Goal: Task Accomplishment & Management: Complete application form

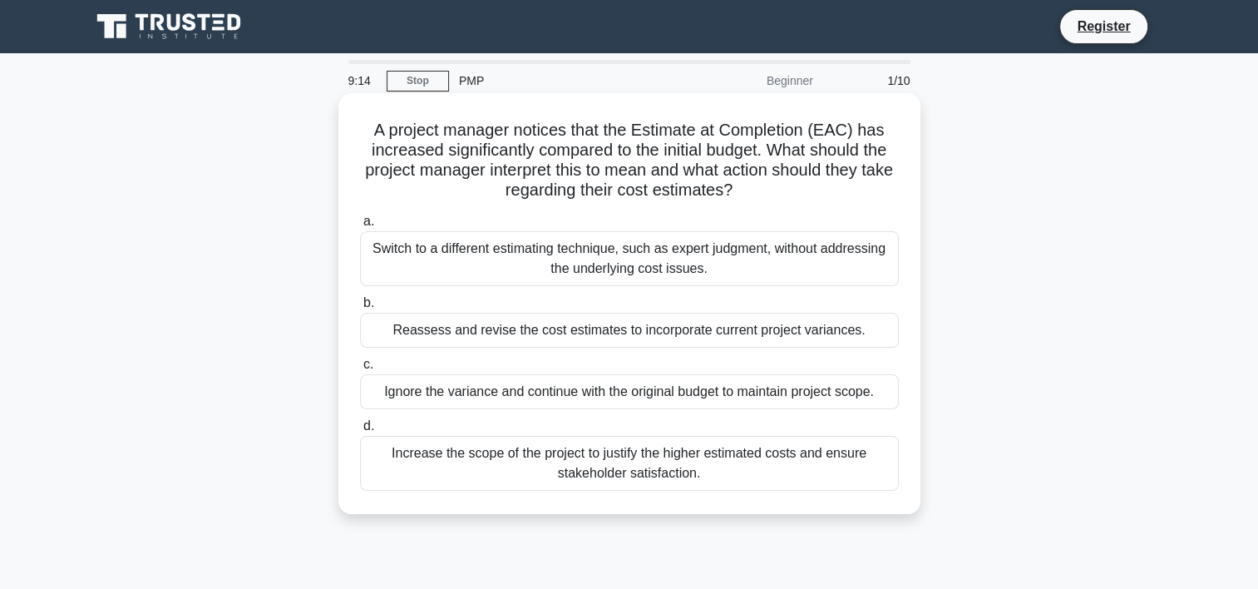
click at [479, 455] on div "Increase the scope of the project to justify the higher estimated costs and ens…" at bounding box center [629, 463] width 539 height 55
click at [360, 432] on input "d. Increase the scope of the project to justify the higher estimated costs and …" at bounding box center [360, 426] width 0 height 11
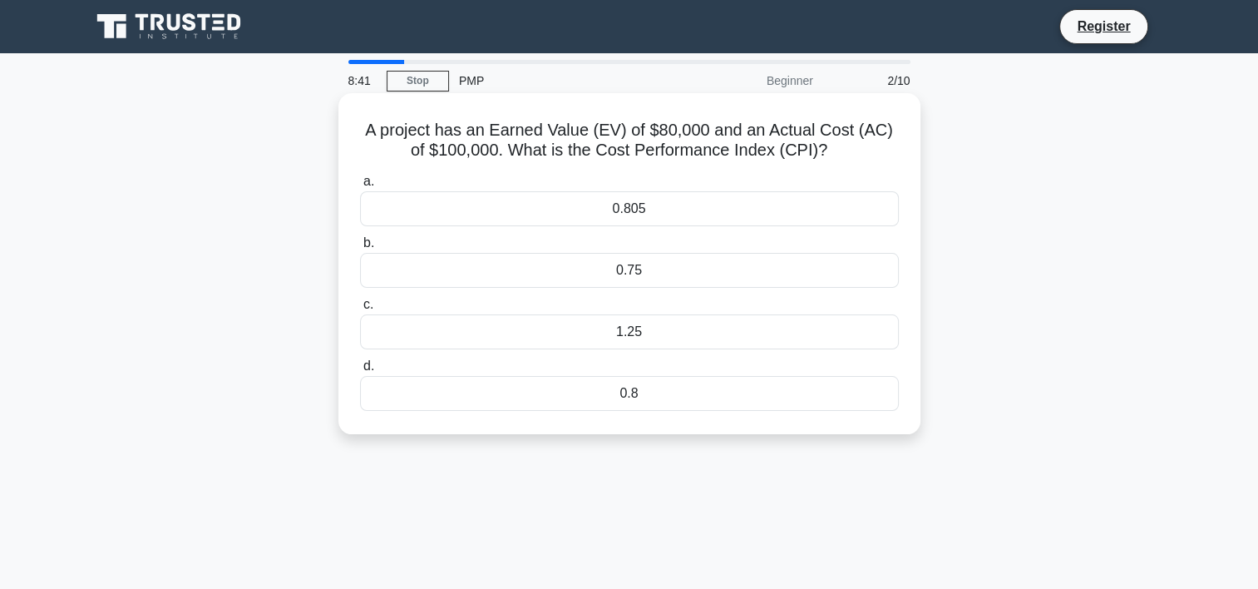
click at [605, 214] on div "0.805" at bounding box center [629, 208] width 539 height 35
click at [360, 187] on input "a. 0.805" at bounding box center [360, 181] width 0 height 11
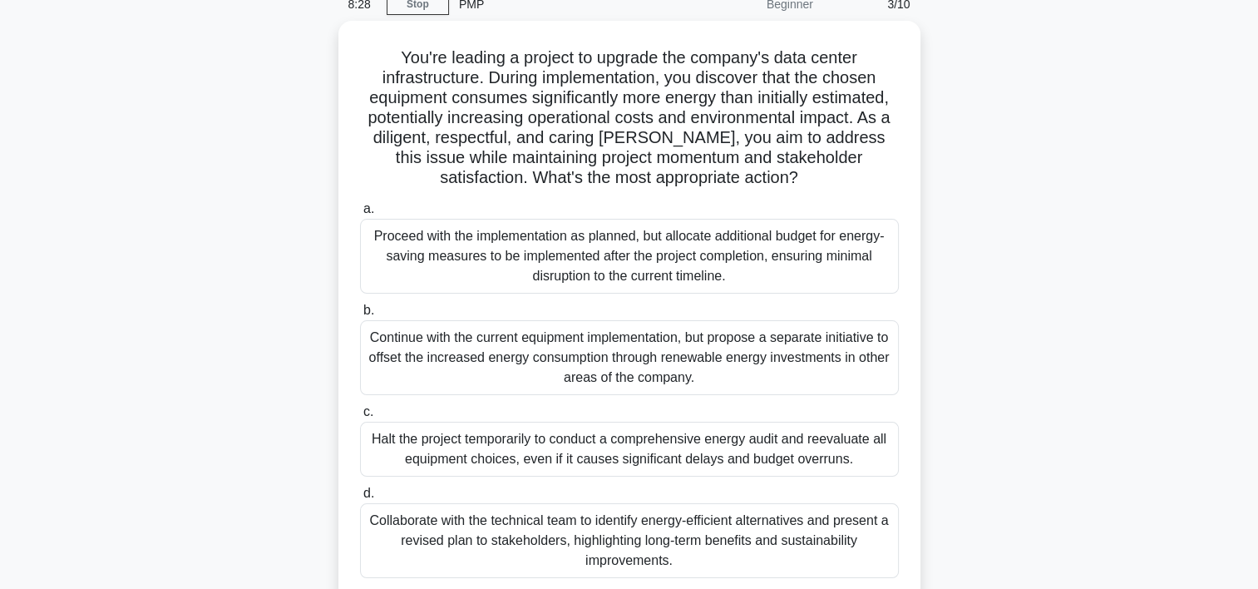
scroll to position [83, 0]
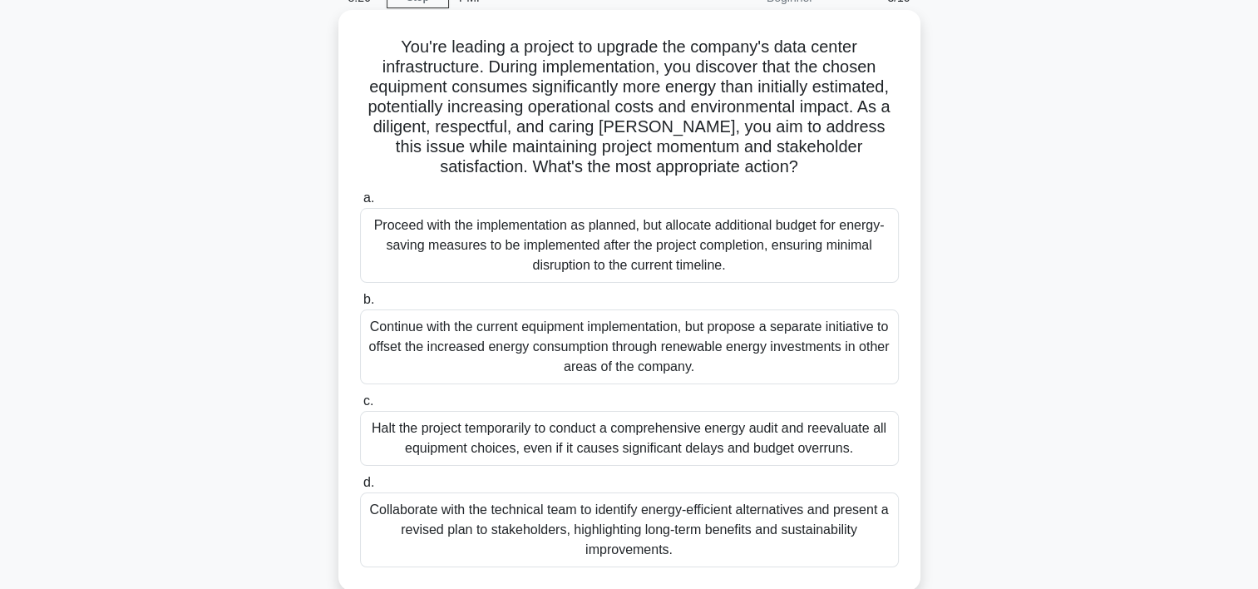
click at [649, 340] on div "Continue with the current equipment implementation, but propose a separate init…" at bounding box center [629, 346] width 539 height 75
click at [360, 305] on input "b. Continue with the current equipment implementation, but propose a separate i…" at bounding box center [360, 299] width 0 height 11
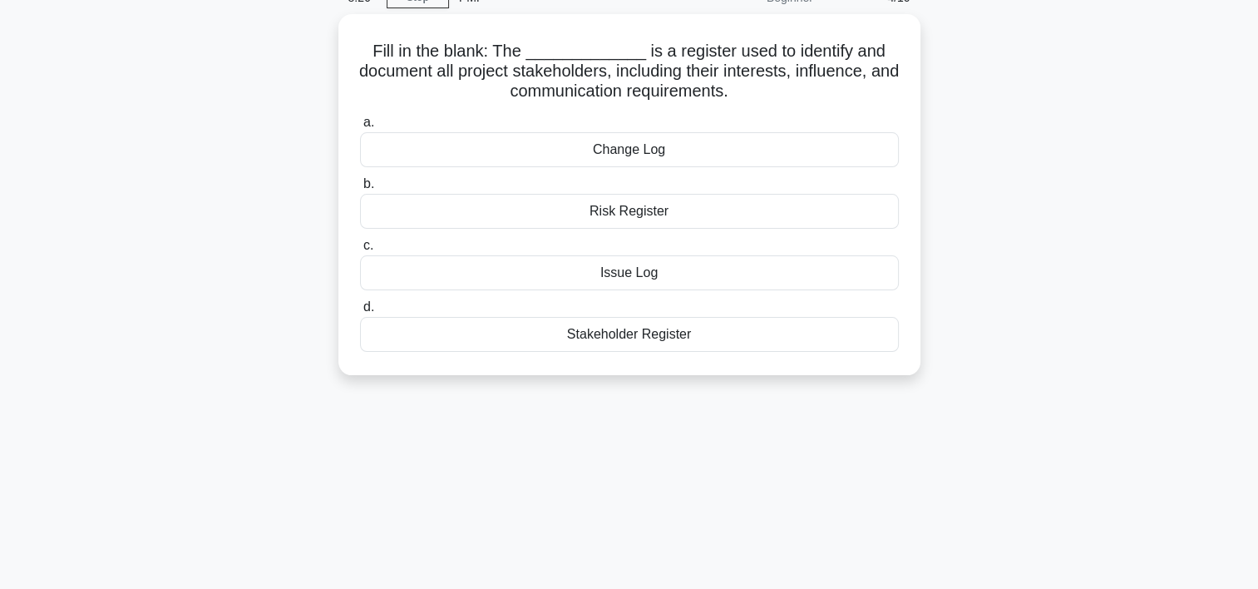
scroll to position [0, 0]
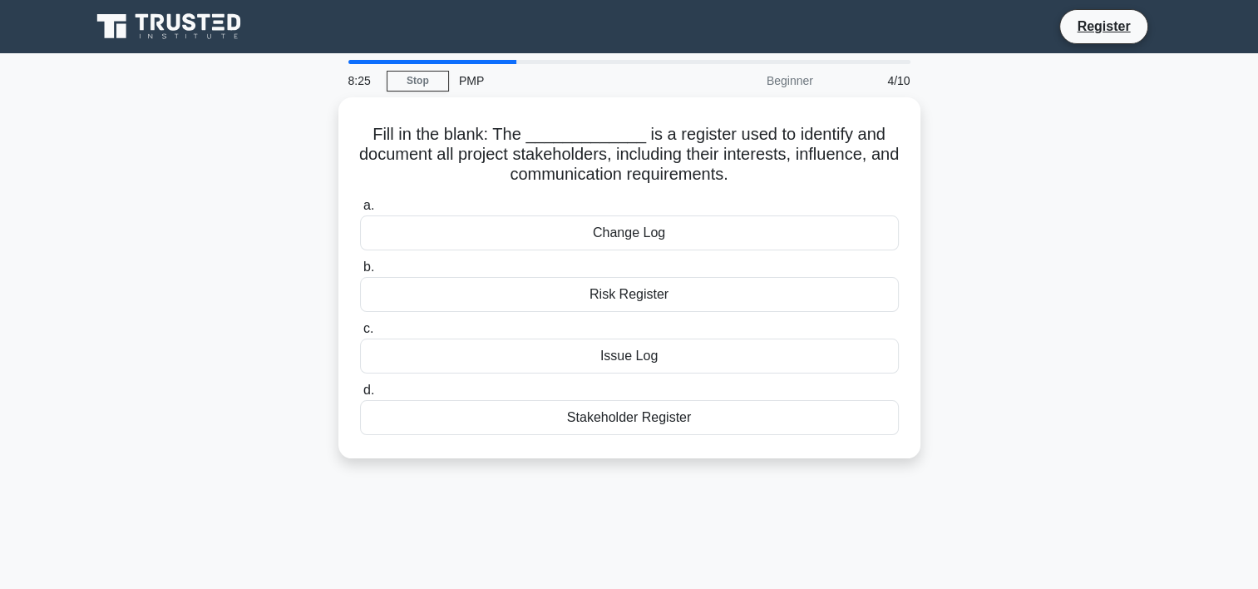
click at [649, 340] on div "Issue Log" at bounding box center [629, 356] width 539 height 35
click at [360, 334] on input "c. Issue Log" at bounding box center [360, 329] width 0 height 11
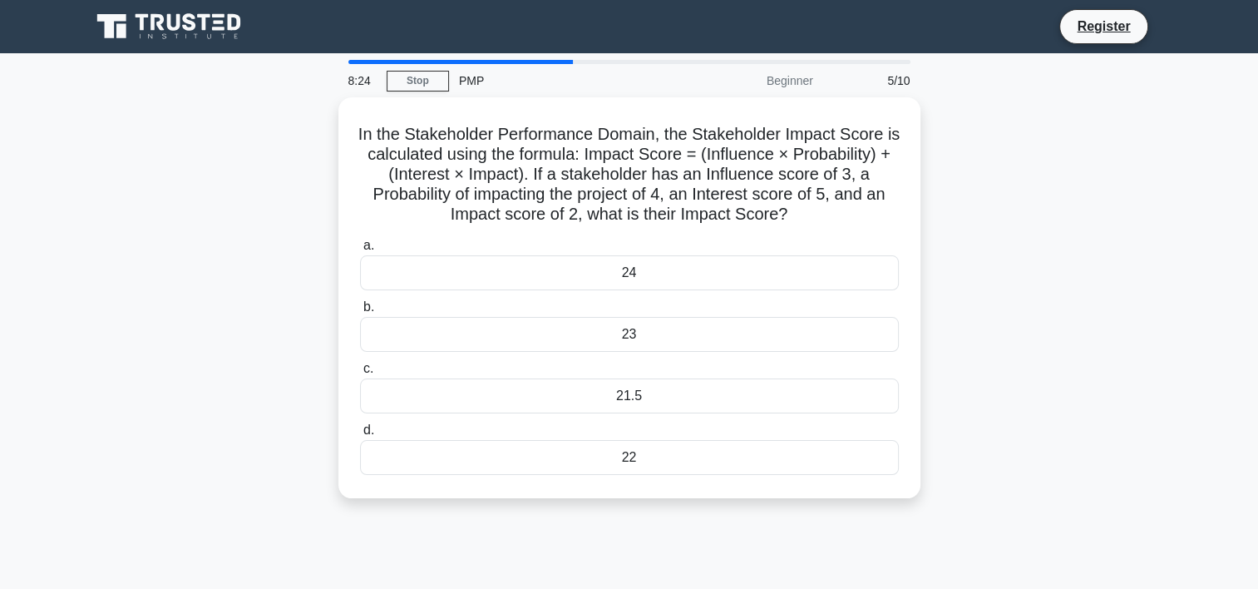
click at [649, 340] on div "23" at bounding box center [629, 334] width 539 height 35
click at [360, 313] on input "b. 23" at bounding box center [360, 307] width 0 height 11
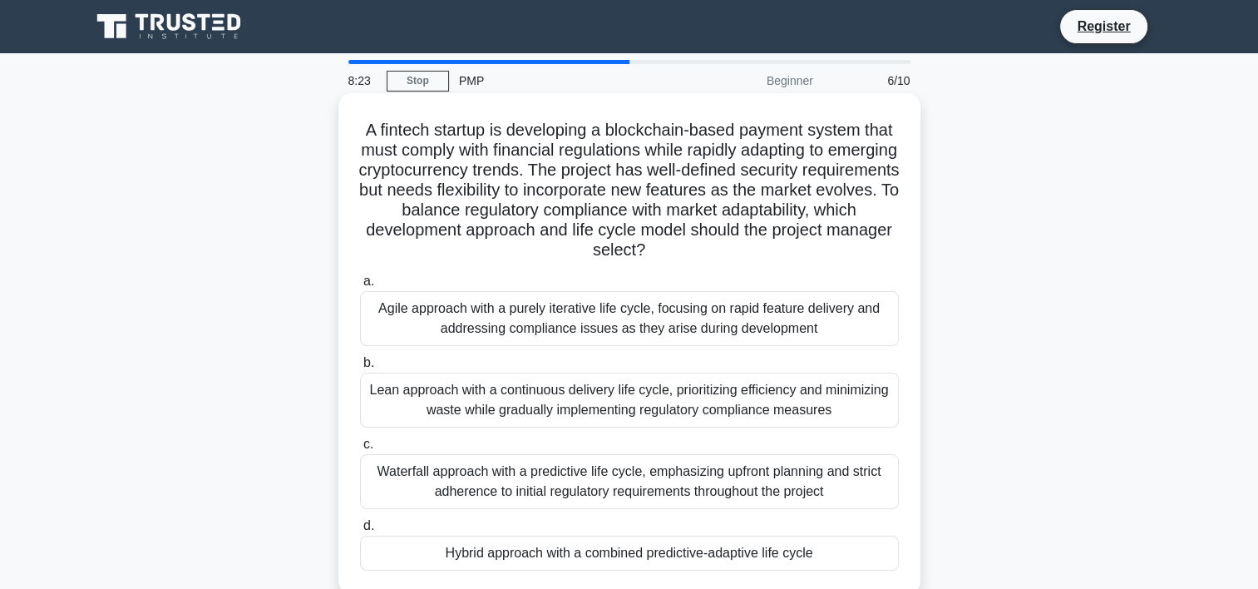
click at [650, 310] on div "Agile approach with a purely iterative life cycle, focusing on rapid feature de…" at bounding box center [629, 318] width 539 height 55
click at [360, 287] on input "a. Agile approach with a purely iterative life cycle, focusing on rapid feature…" at bounding box center [360, 281] width 0 height 11
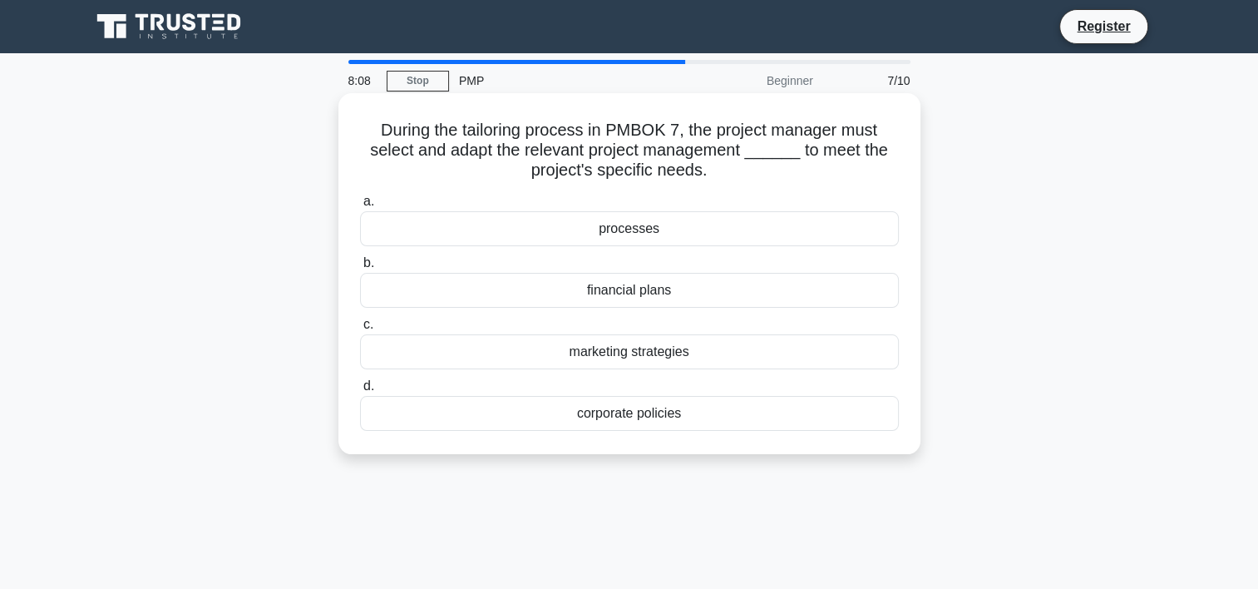
click at [635, 225] on div "processes" at bounding box center [629, 228] width 539 height 35
click at [360, 207] on input "a. processes" at bounding box center [360, 201] width 0 height 11
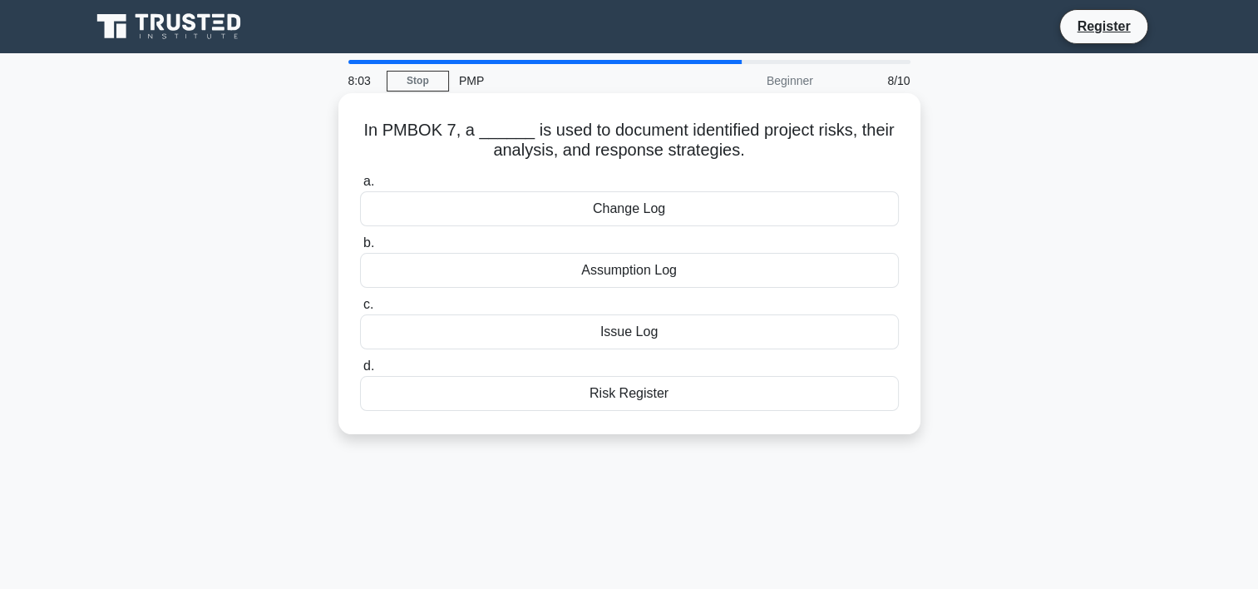
click at [631, 276] on div "Assumption Log" at bounding box center [629, 270] width 539 height 35
click at [360, 249] on input "b. Assumption Log" at bounding box center [360, 243] width 0 height 11
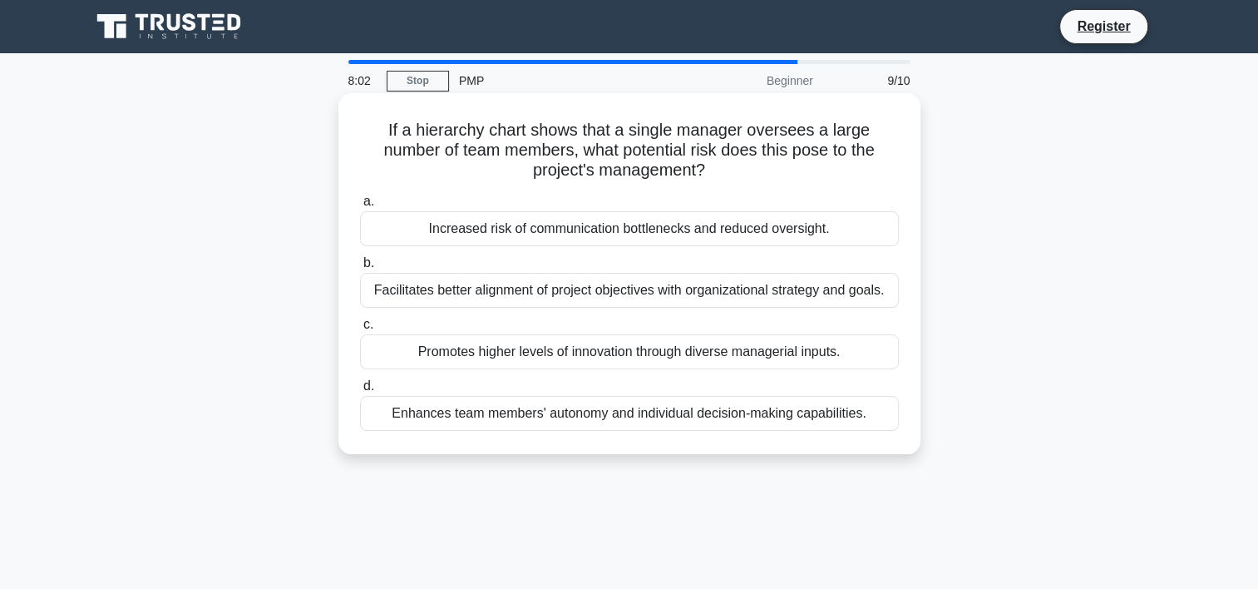
click at [619, 290] on div "Facilitates better alignment of project objectives with organizational strategy…" at bounding box center [629, 290] width 539 height 35
click at [360, 269] on input "b. Facilitates better alignment of project objectives with organizational strat…" at bounding box center [360, 263] width 0 height 11
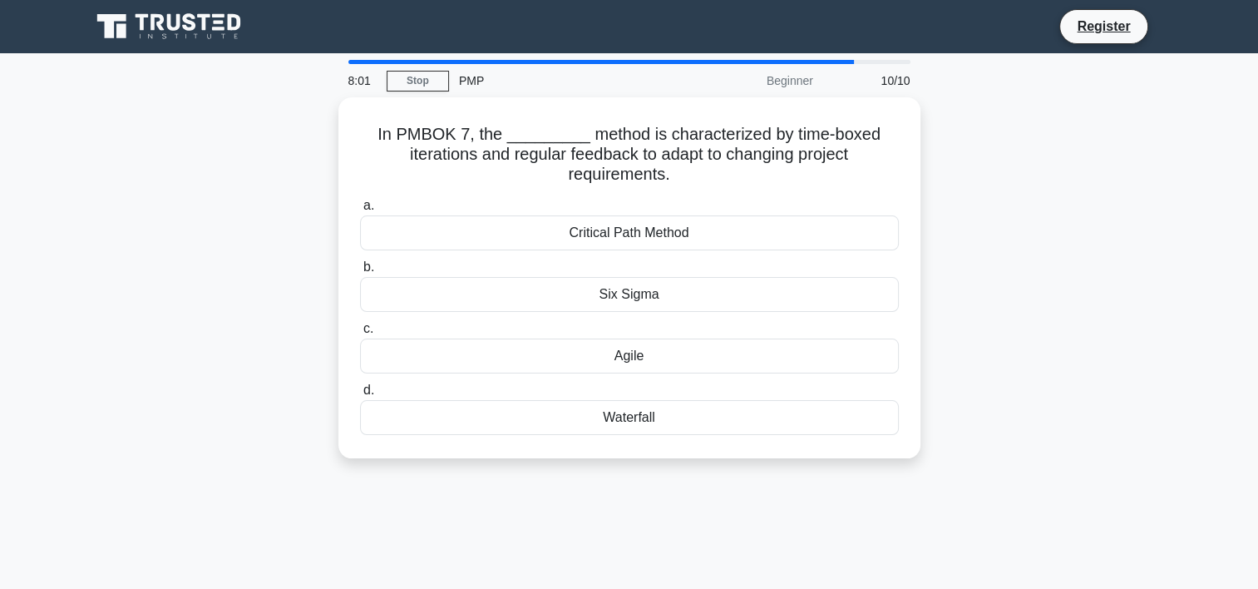
click at [619, 290] on div "Six Sigma" at bounding box center [629, 294] width 539 height 35
click at [360, 273] on input "b. Six Sigma" at bounding box center [360, 267] width 0 height 11
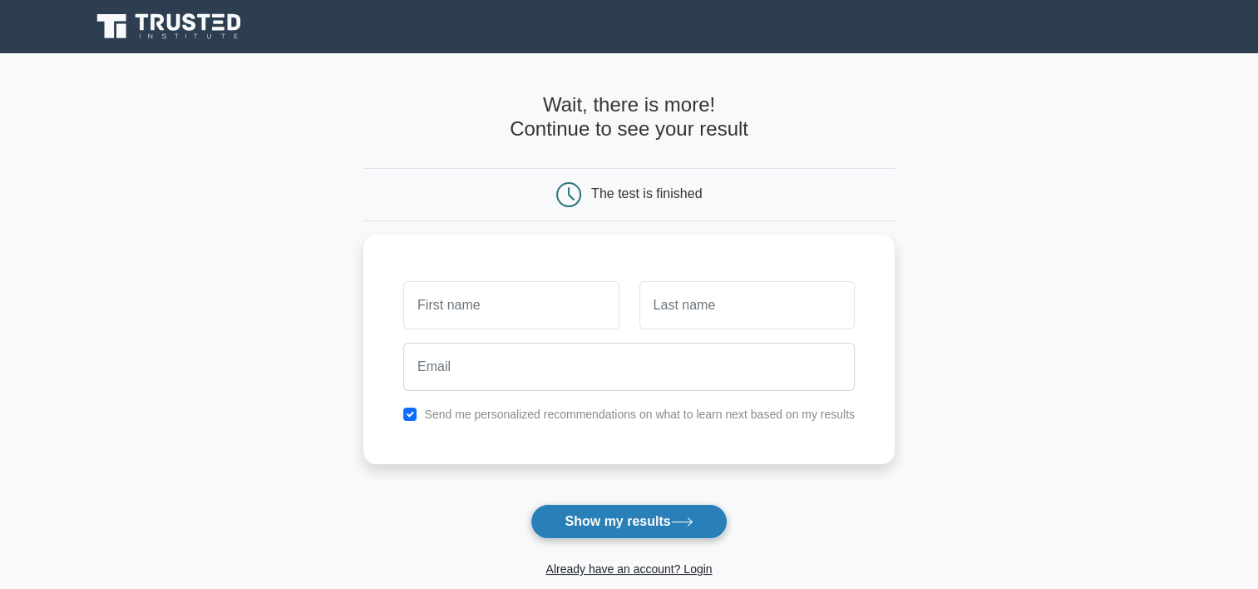
click at [662, 526] on button "Show my results" at bounding box center [629, 521] width 196 height 35
